Goal: Task Accomplishment & Management: Complete application form

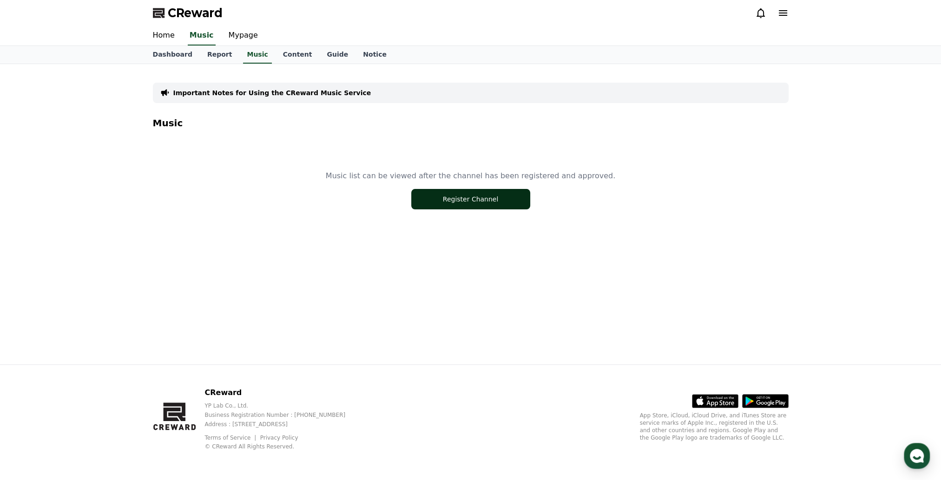
click at [471, 205] on button "Register Channel" at bounding box center [470, 199] width 119 height 20
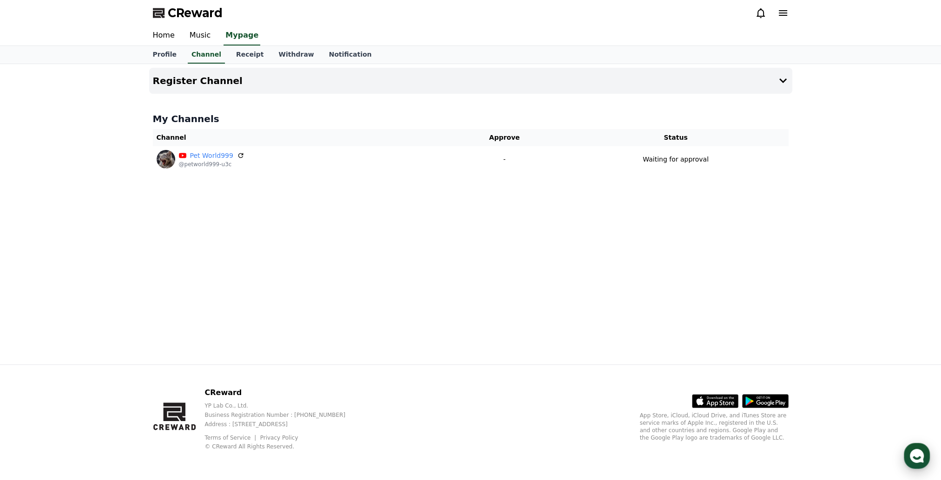
click at [912, 451] on icon "button" at bounding box center [916, 456] width 17 height 17
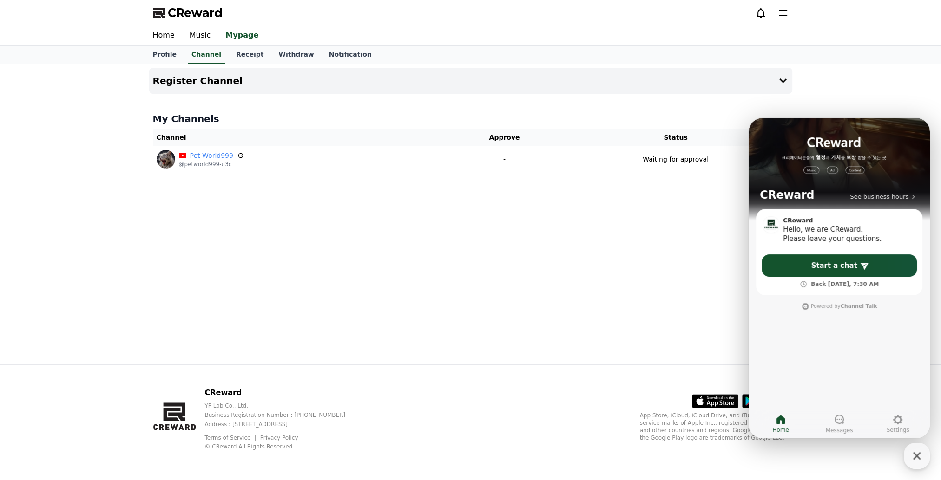
click at [869, 114] on div "Register Channel My Channels Channel Approve Status Pet World999 @petworld999-u…" at bounding box center [470, 214] width 941 height 301
